Goal: Information Seeking & Learning: Learn about a topic

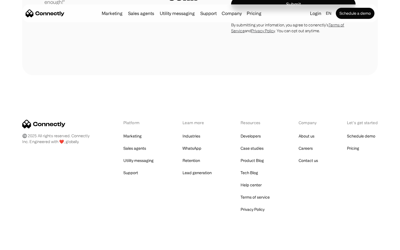
scroll to position [1573, 0]
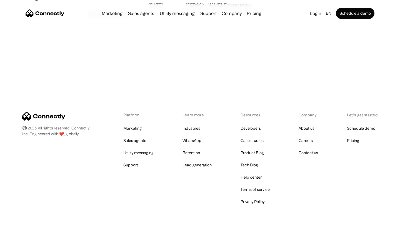
scroll to position [1067, 0]
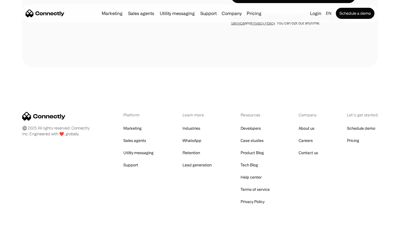
scroll to position [1050, 0]
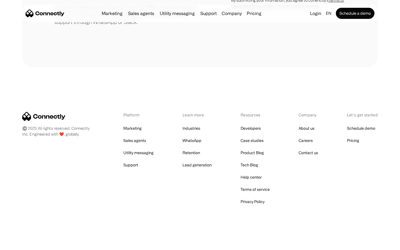
scroll to position [258, 0]
